Goal: Task Accomplishment & Management: Complete application form

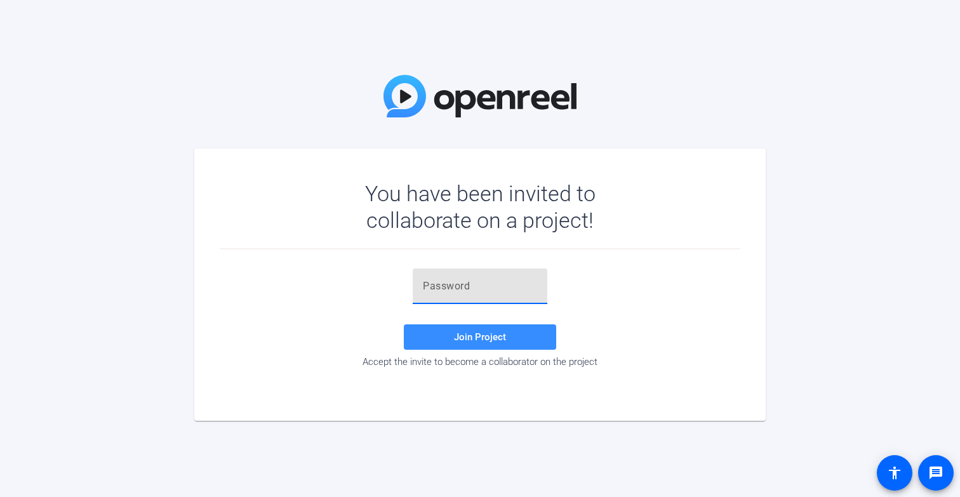
click at [446, 291] on input "text" at bounding box center [480, 286] width 114 height 15
paste input "khu&)p"
type input "khu&)p"
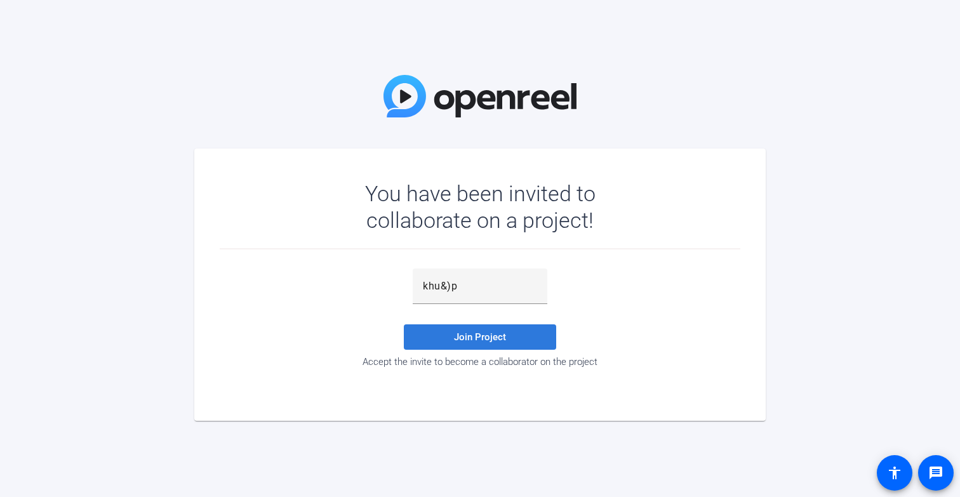
click at [493, 340] on span "Join Project" at bounding box center [480, 336] width 52 height 11
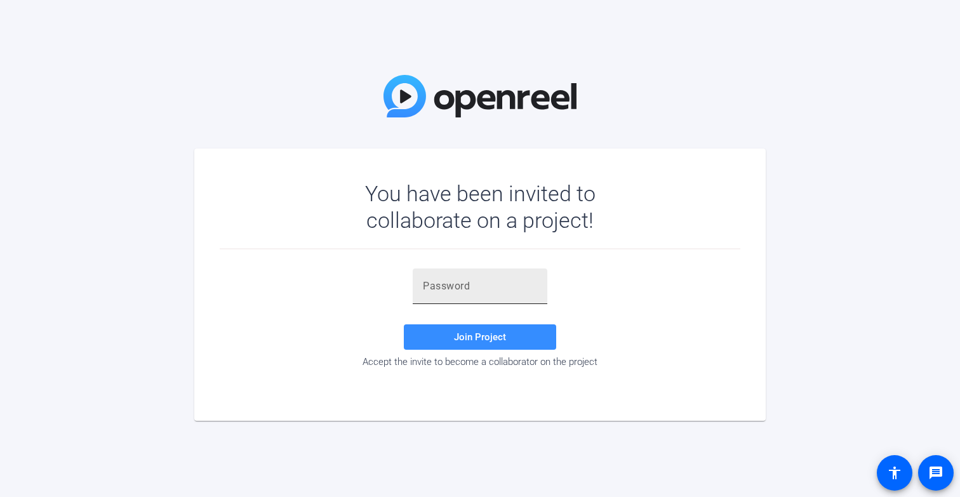
click at [454, 282] on input "text" at bounding box center [480, 286] width 114 height 15
paste input "UEPm6="
type input "UEPm6="
